Goal: Task Accomplishment & Management: Use online tool/utility

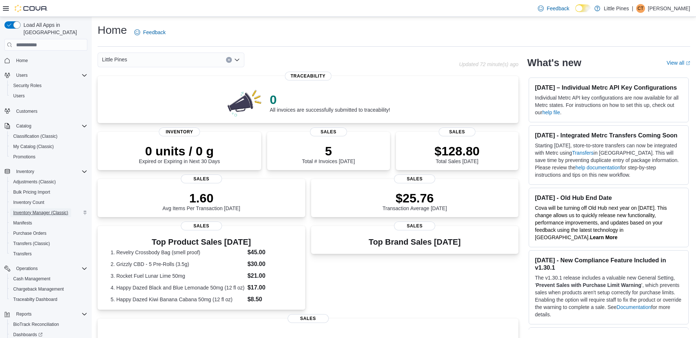
click at [52, 208] on span "Inventory Manager (Classic)" at bounding box center [40, 212] width 55 height 9
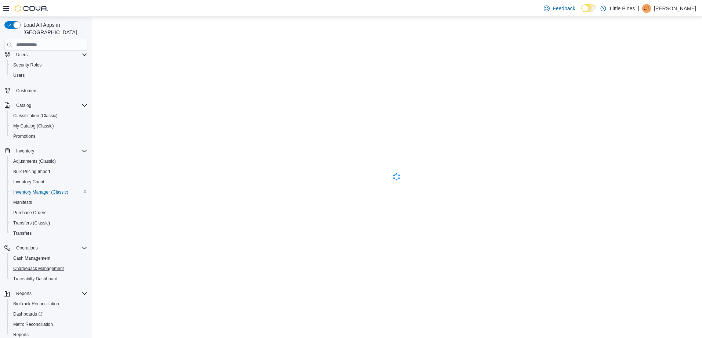
scroll to position [41, 0]
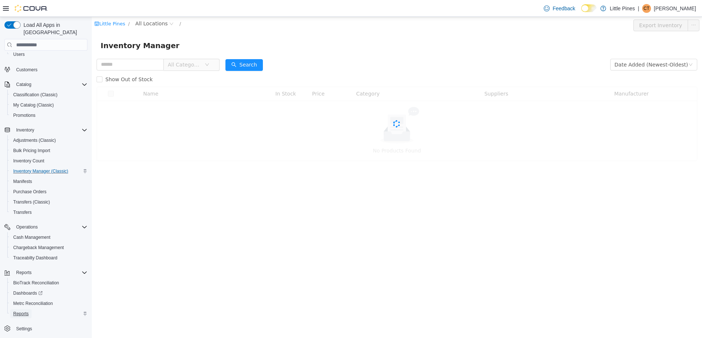
click at [29, 309] on link "Reports" at bounding box center [20, 313] width 21 height 9
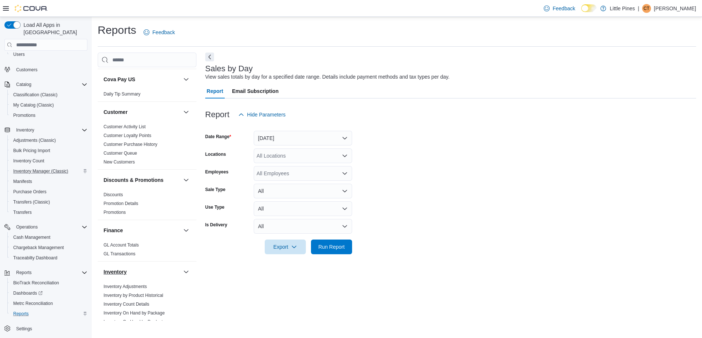
scroll to position [110, 0]
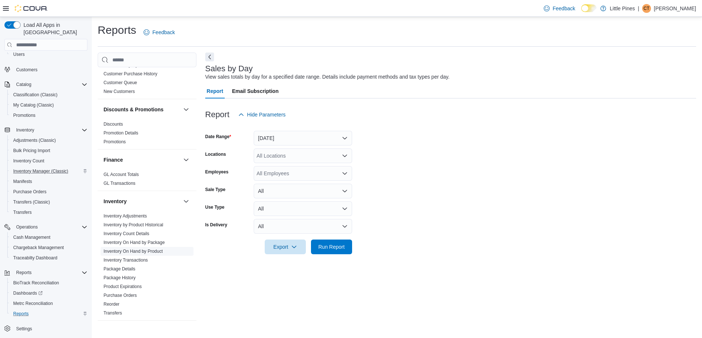
click at [167, 250] on span "Inventory On Hand by Product" at bounding box center [147, 251] width 93 height 9
click at [157, 250] on link "Inventory On Hand by Product" at bounding box center [132, 250] width 59 height 5
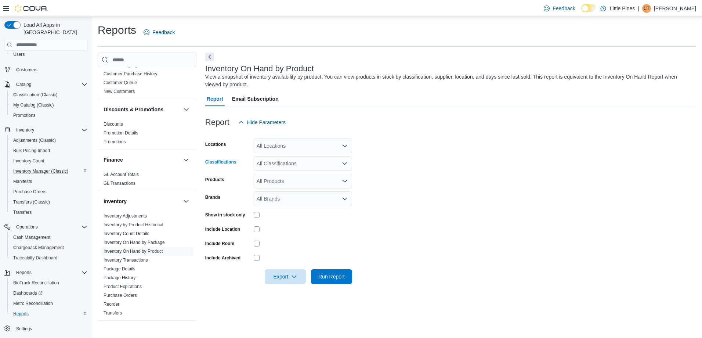
click at [318, 165] on div "All Classifications" at bounding box center [303, 163] width 98 height 15
click at [266, 195] on icon "Choose from the following options" at bounding box center [264, 197] width 4 height 4
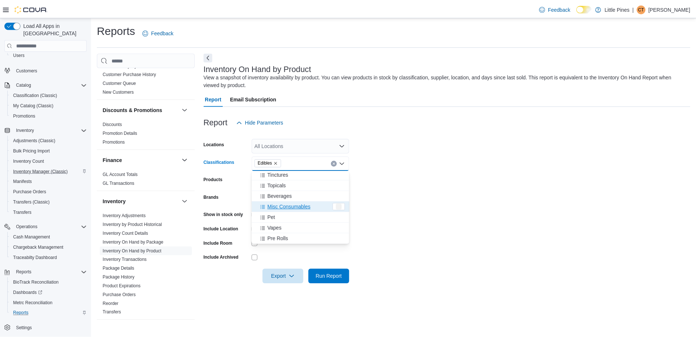
scroll to position [44, 0]
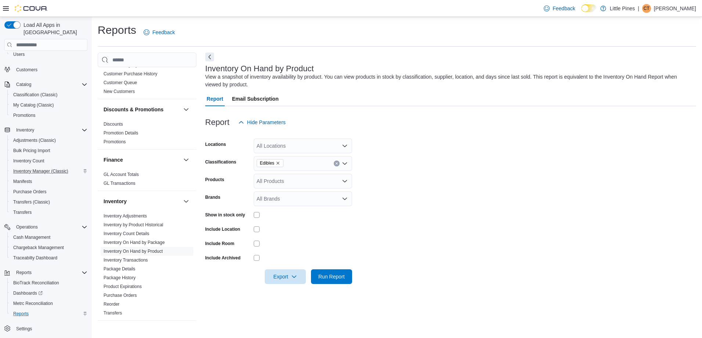
click at [384, 236] on form "Locations All Locations Classifications Edibles Products All Products Brands Al…" at bounding box center [450, 207] width 491 height 154
click at [348, 275] on button "Run Report" at bounding box center [331, 276] width 41 height 15
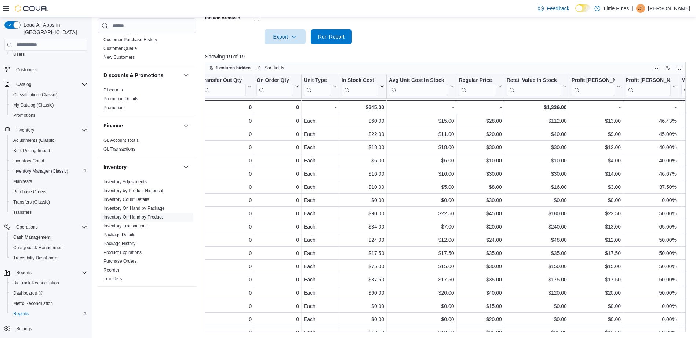
scroll to position [0, 411]
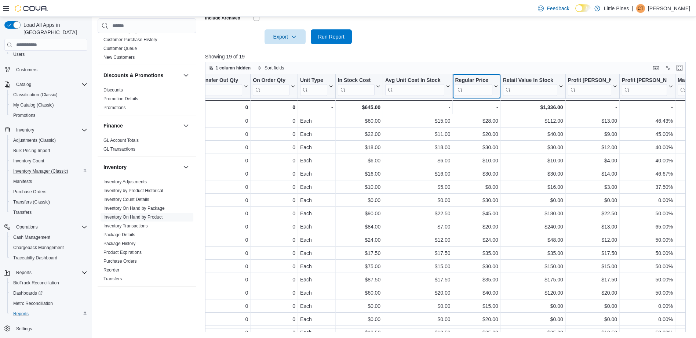
click at [497, 88] on icon at bounding box center [496, 86] width 6 height 4
click at [495, 116] on span "Sort Low-High" at bounding box center [482, 115] width 28 height 6
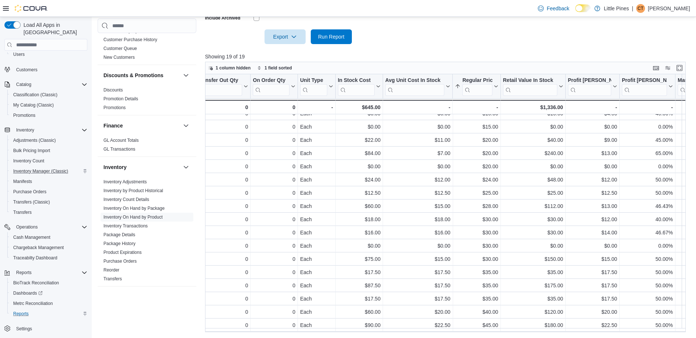
scroll to position [37, 411]
